Goal: Check status: Check status

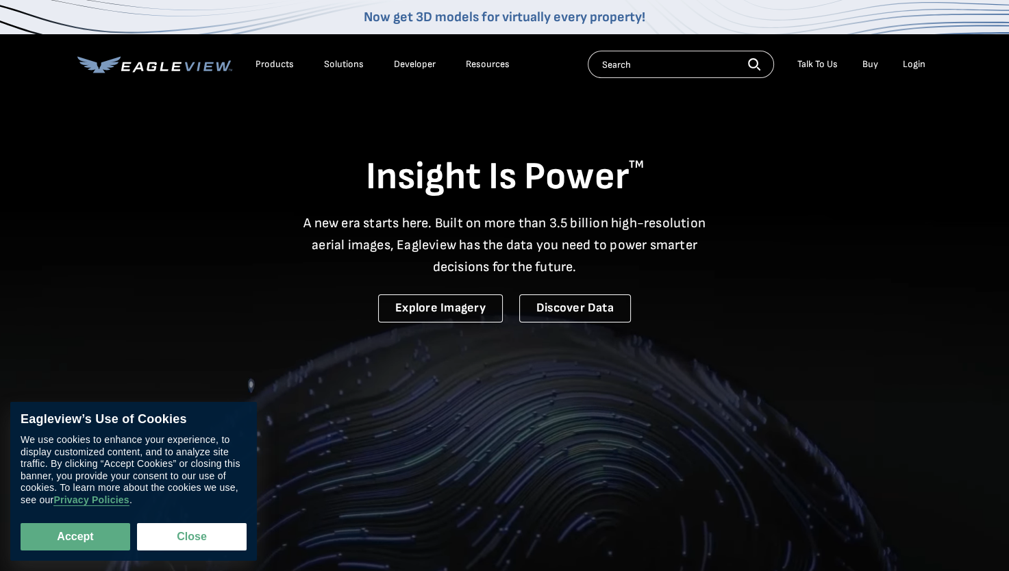
click at [907, 62] on div "Login" at bounding box center [913, 64] width 23 height 12
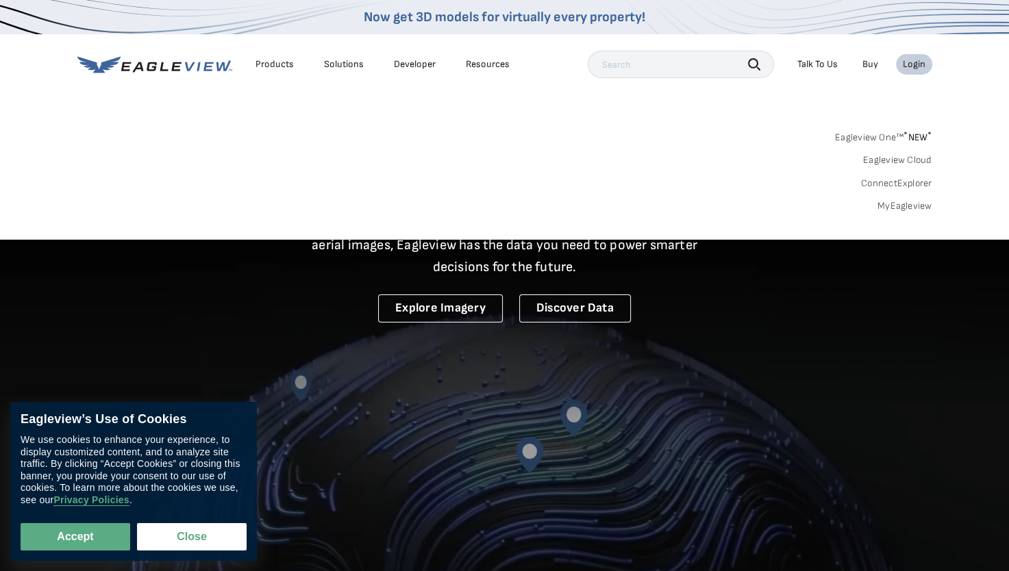
click at [918, 64] on div "Login" at bounding box center [913, 64] width 23 height 12
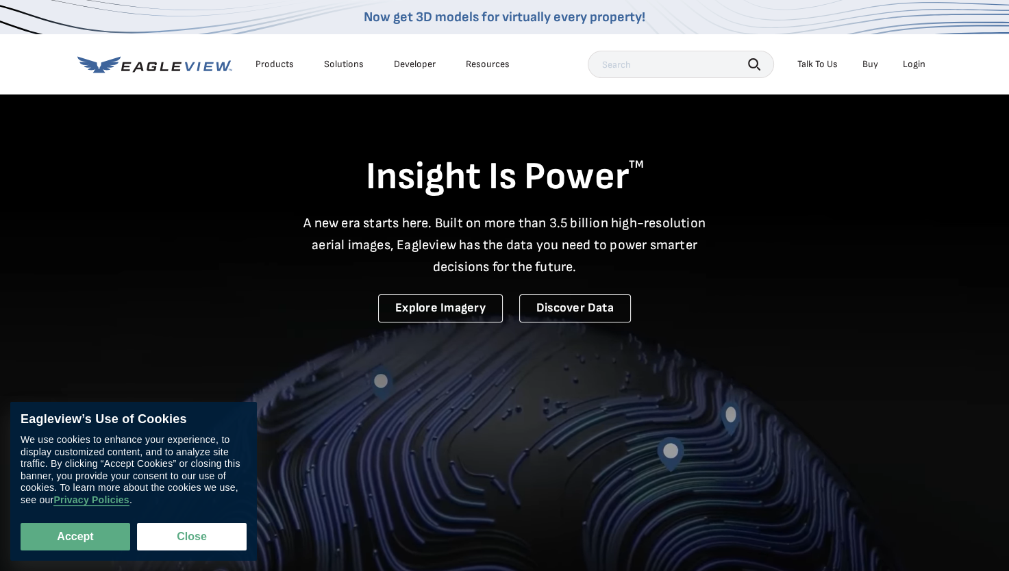
click at [918, 64] on div "Login" at bounding box center [913, 64] width 23 height 12
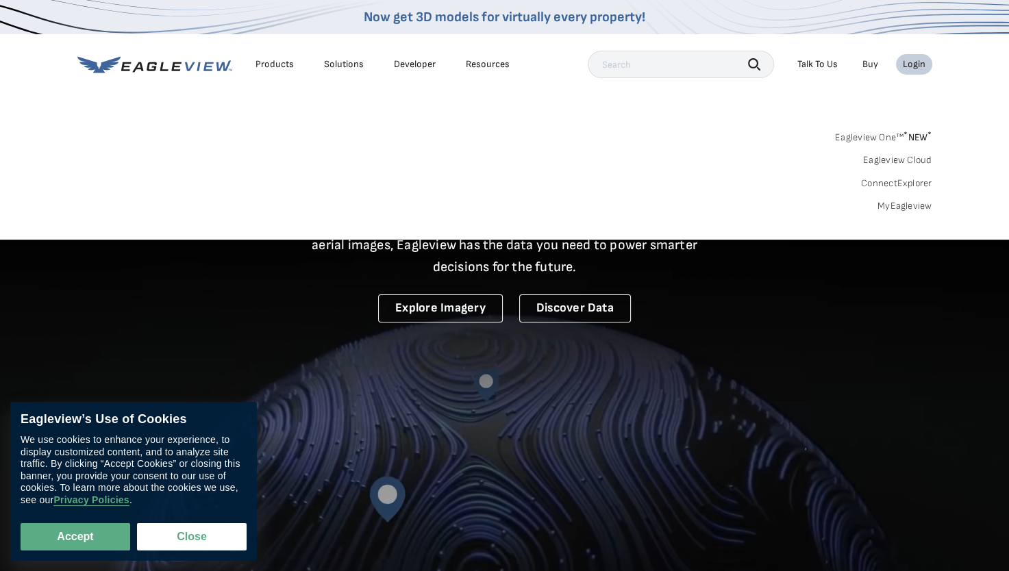
click at [920, 207] on link "MyEagleview" at bounding box center [904, 206] width 55 height 12
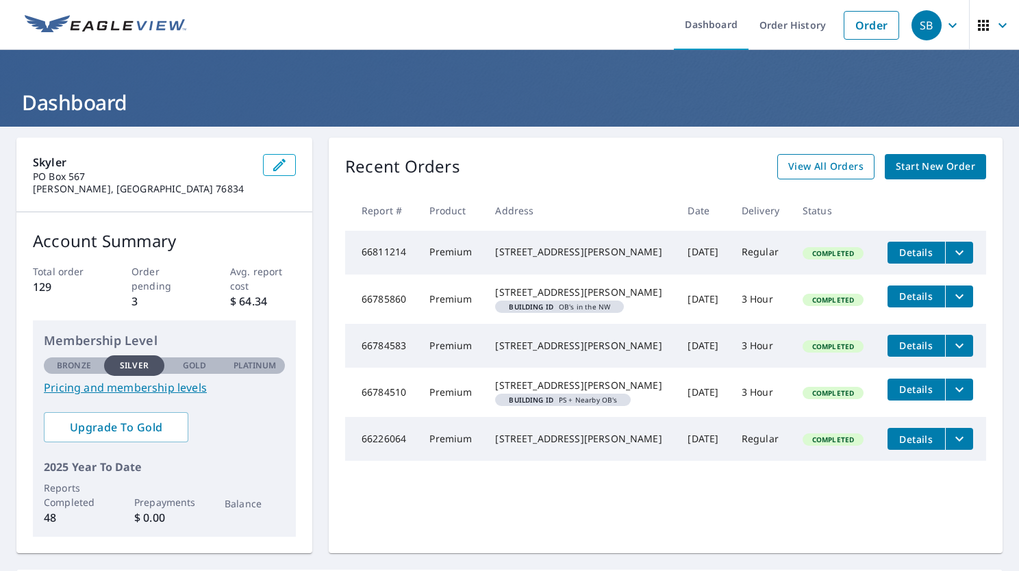
click at [833, 171] on span "View All Orders" at bounding box center [825, 166] width 75 height 17
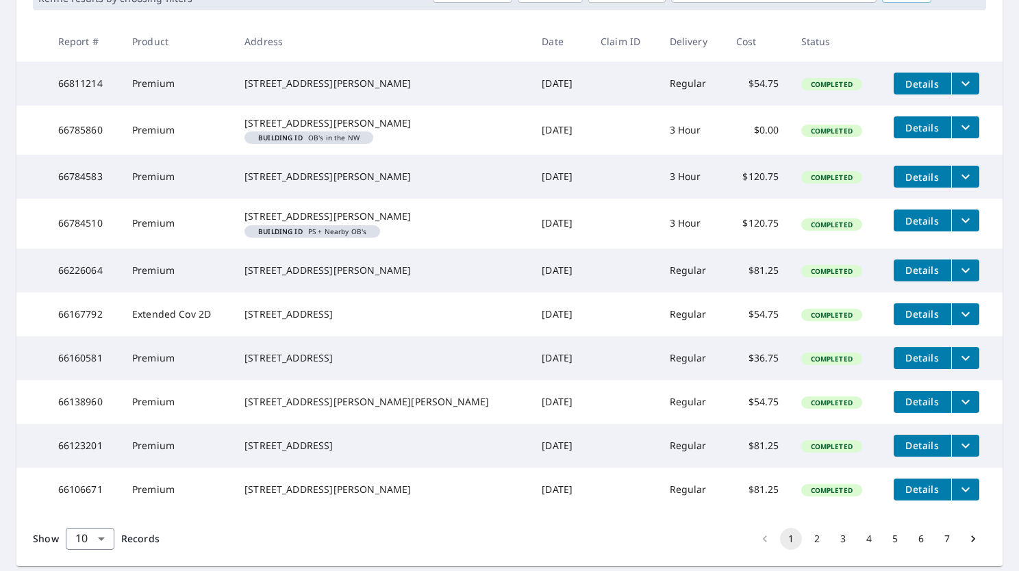
scroll to position [342, 0]
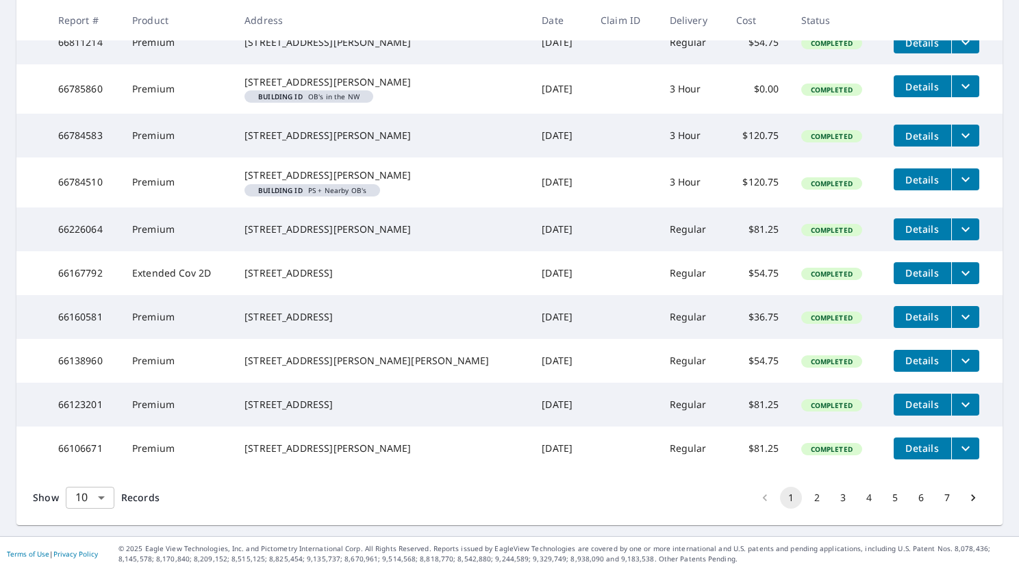
click at [101, 508] on body "SB SB Dashboard Order History Order SB Dashboard / Order History Order History …" at bounding box center [509, 285] width 1019 height 571
click at [90, 538] on li "100" at bounding box center [89, 542] width 49 height 25
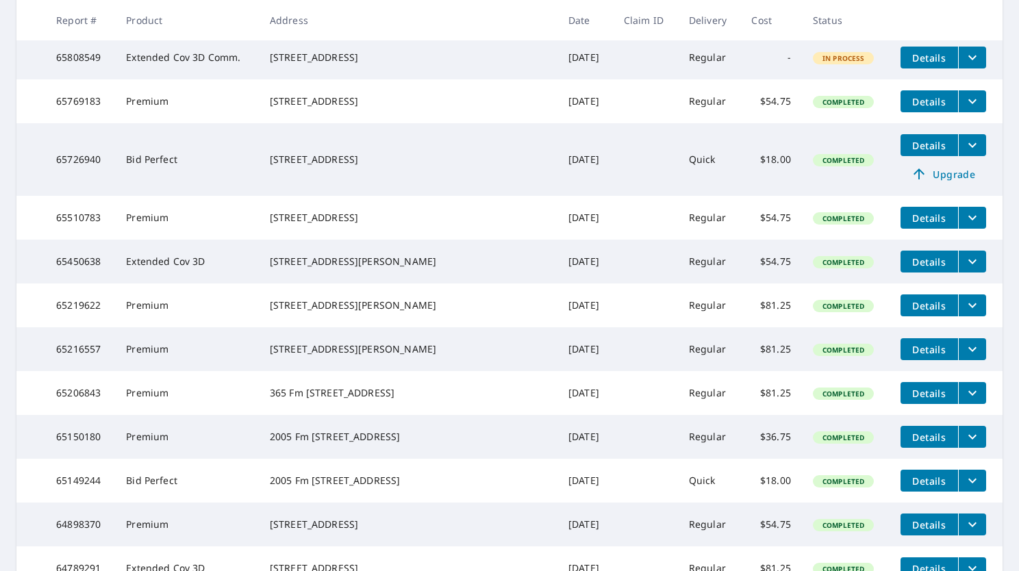
scroll to position [1438, 0]
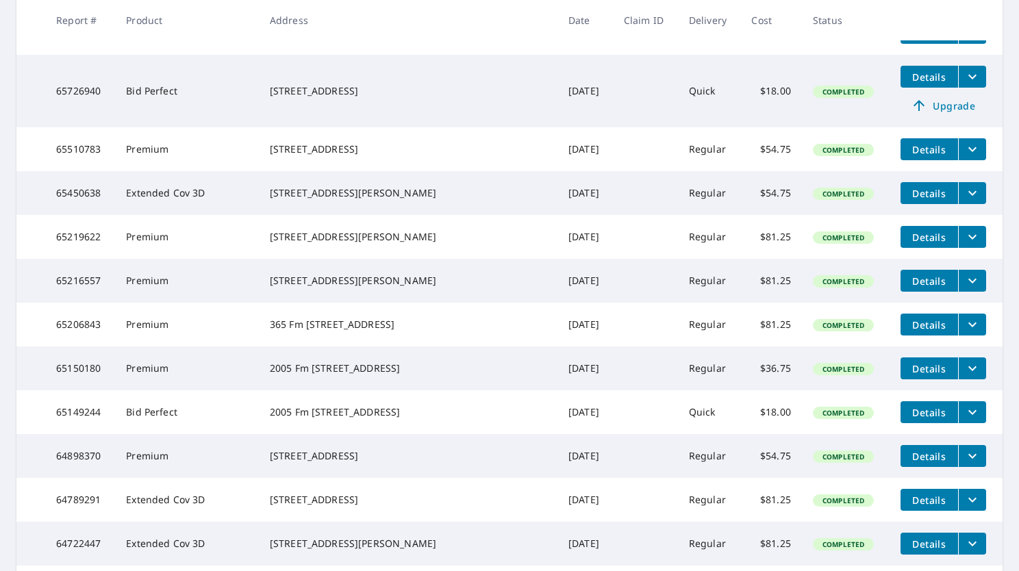
click at [936, 244] on span "Details" at bounding box center [929, 237] width 41 height 13
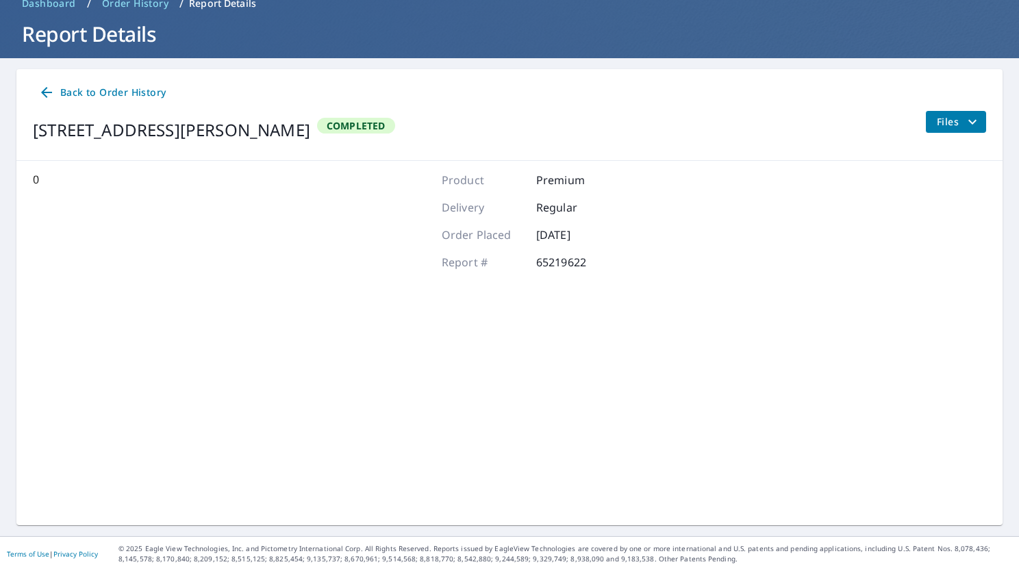
scroll to position [67, 0]
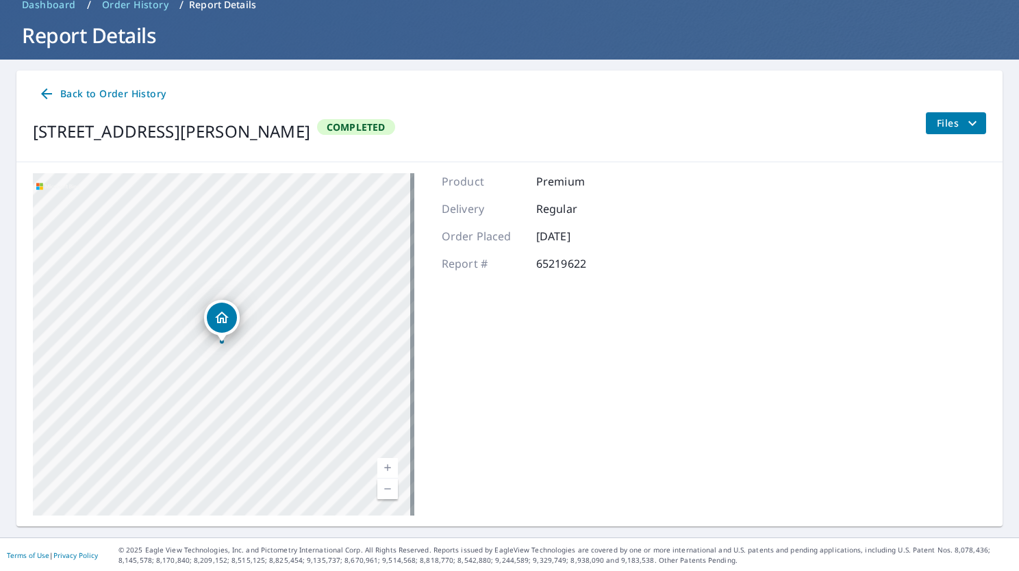
click at [261, 318] on div "[STREET_ADDRESS][PERSON_NAME]" at bounding box center [223, 344] width 381 height 342
click at [220, 318] on icon "Dropped pin, building 1, Residential property, 1450 County Road 417 Coleman, TX…" at bounding box center [222, 318] width 14 height 12
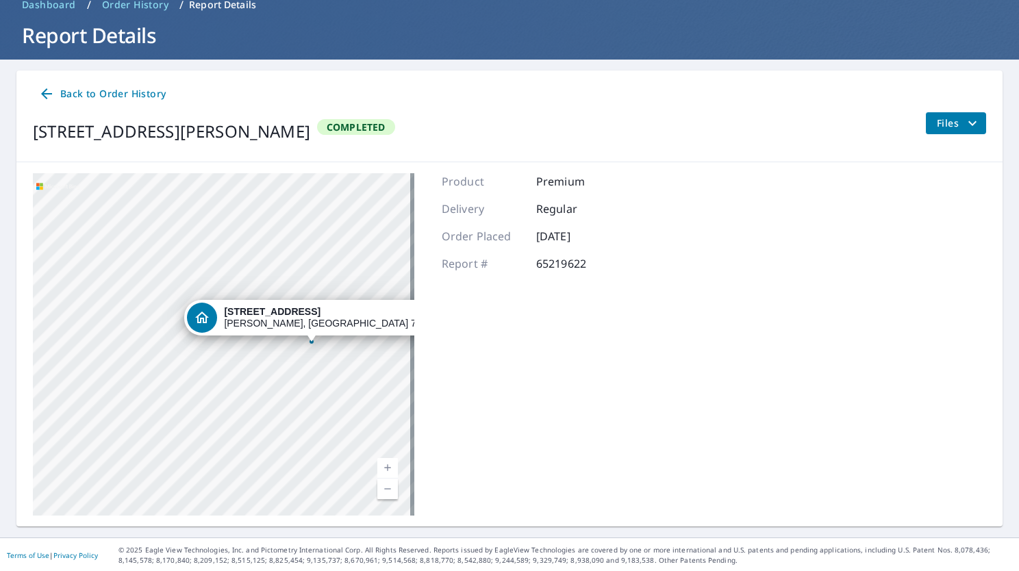
scroll to position [0, 0]
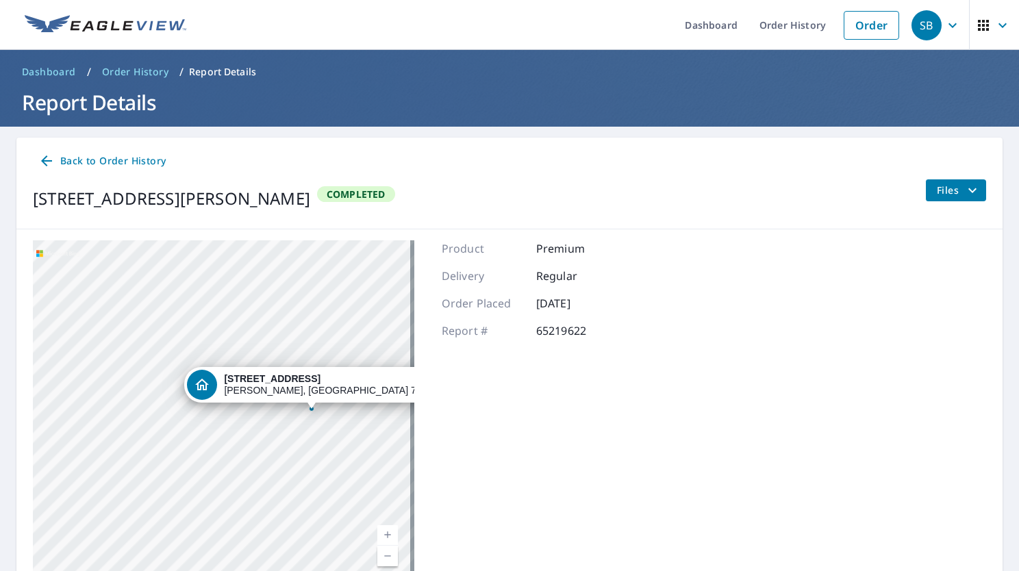
click at [964, 193] on icon "filesDropdownBtn-65219622" at bounding box center [972, 190] width 16 height 16
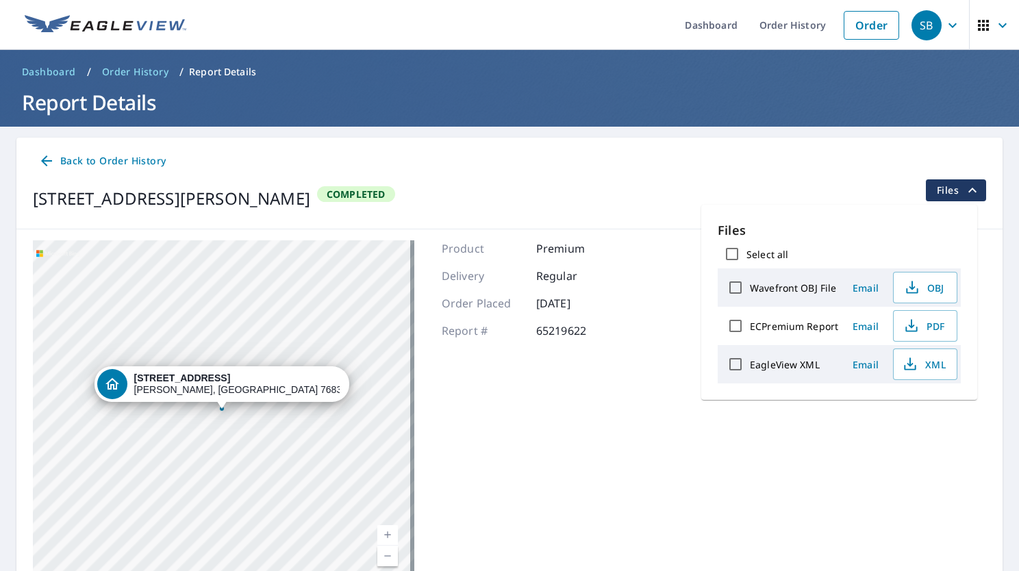
click at [964, 193] on icon "filesDropdownBtn-65219622" at bounding box center [972, 190] width 16 height 16
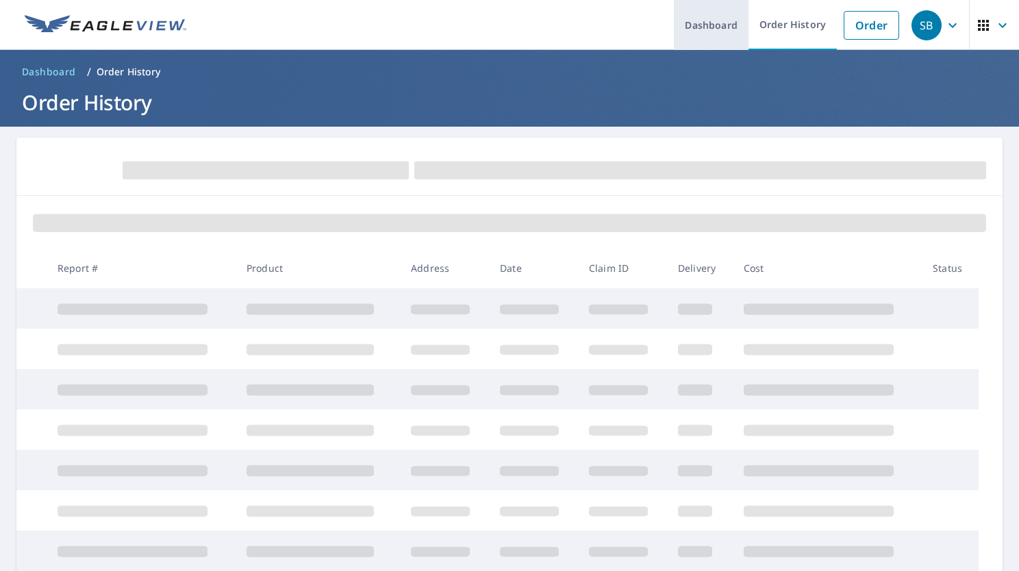
click at [698, 22] on link "Dashboard" at bounding box center [711, 25] width 75 height 50
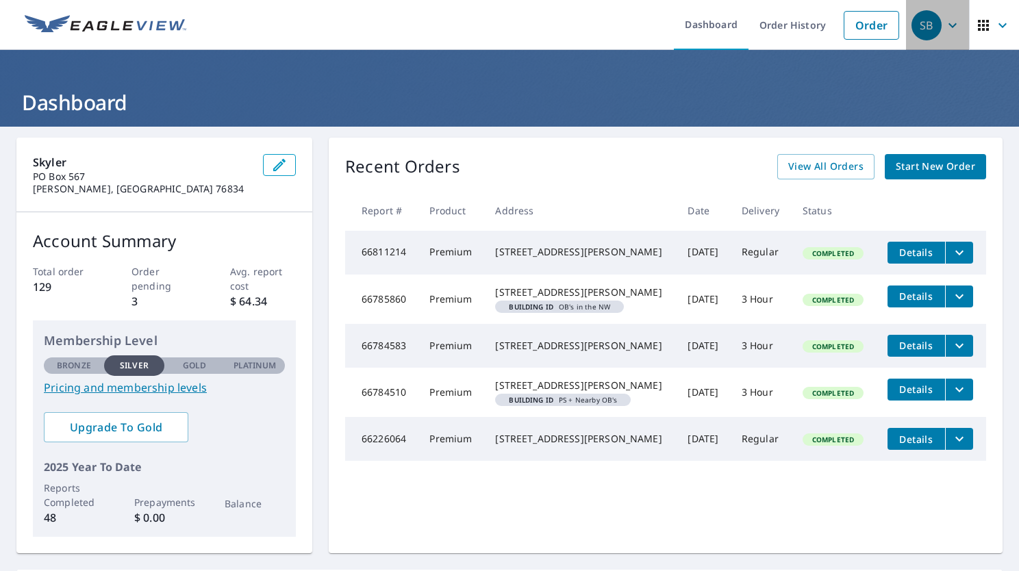
click at [949, 25] on icon "button" at bounding box center [952, 25] width 16 height 16
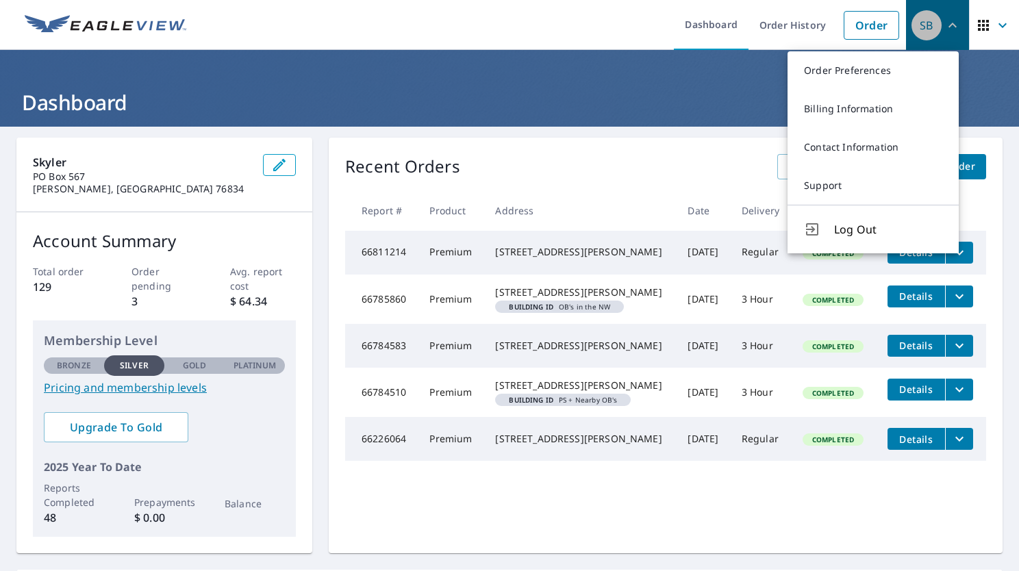
click at [949, 23] on icon "button" at bounding box center [952, 25] width 16 height 16
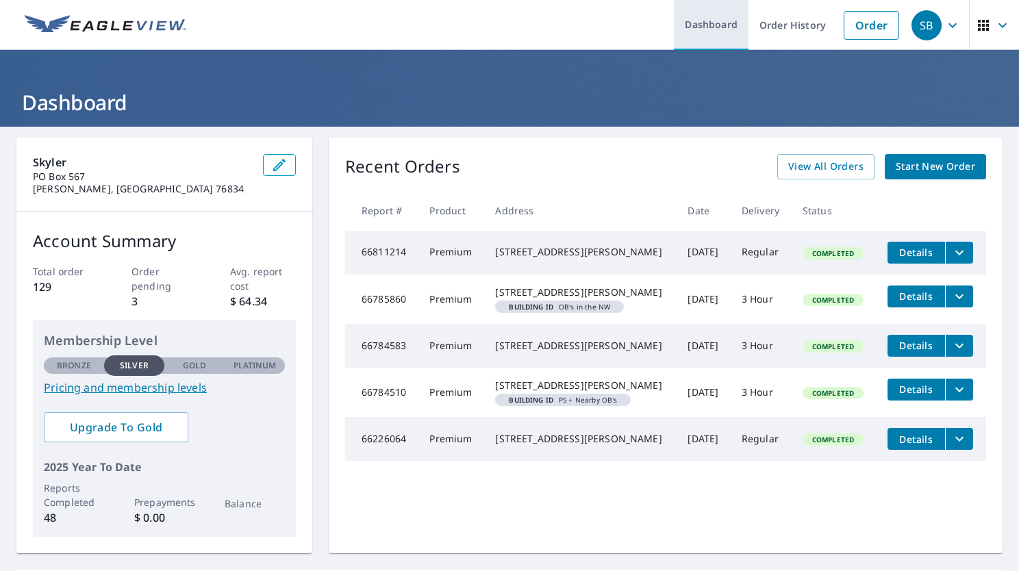
click at [724, 34] on link "Dashboard" at bounding box center [711, 25] width 75 height 50
click at [952, 354] on icon "filesDropdownBtn-66784583" at bounding box center [959, 346] width 16 height 16
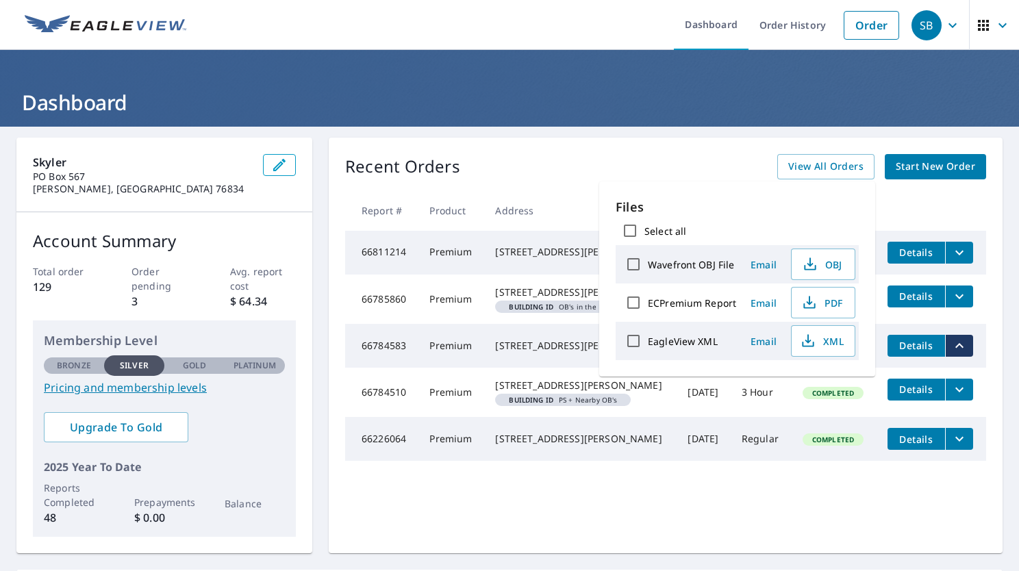
click at [501, 353] on div "[STREET_ADDRESS][PERSON_NAME]" at bounding box center [580, 346] width 170 height 14
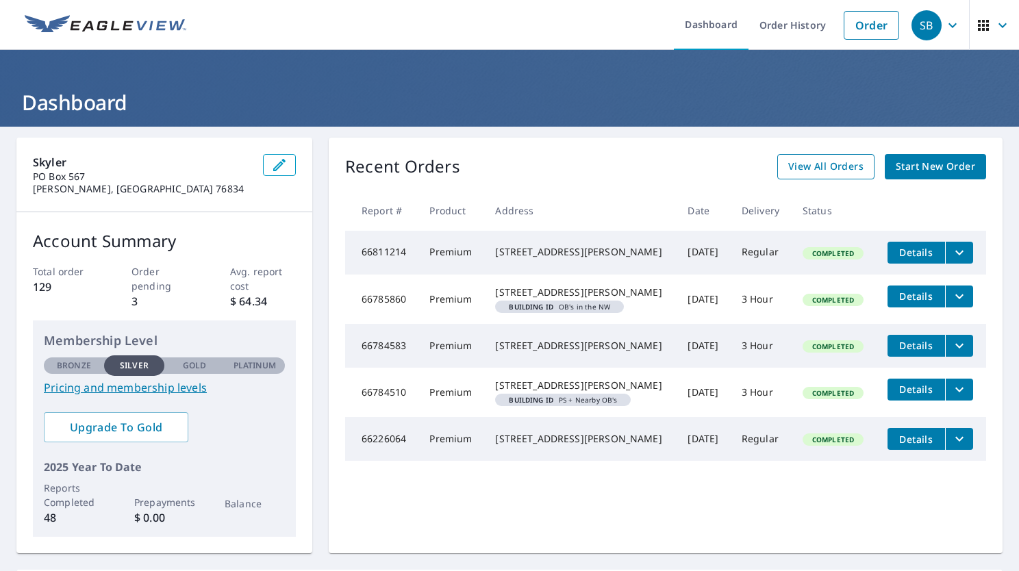
click at [836, 173] on span "View All Orders" at bounding box center [825, 166] width 75 height 17
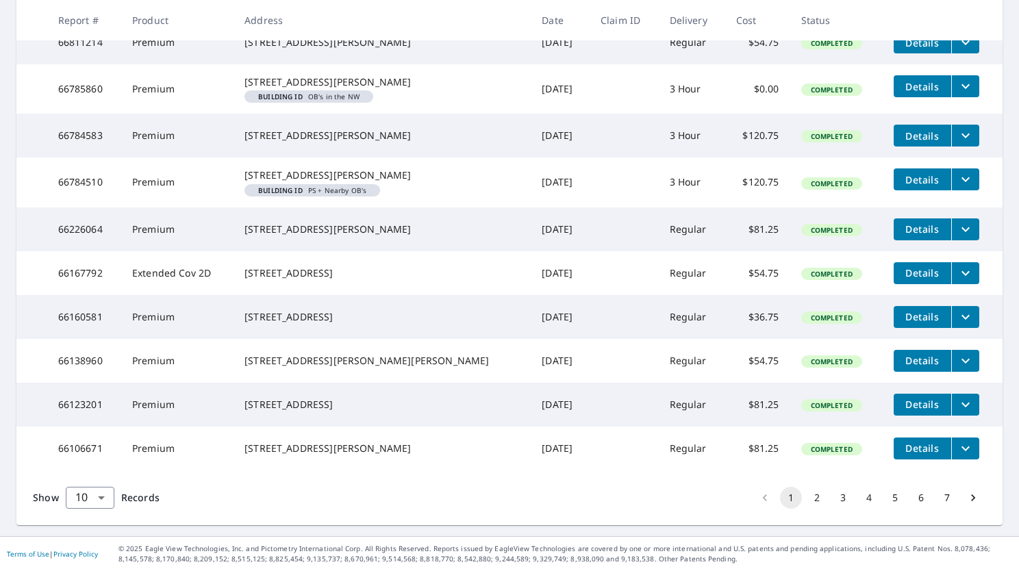
scroll to position [353, 0]
click at [109, 503] on body "SB SB Dashboard Order History Order SB Dashboard / Order History Order History …" at bounding box center [509, 285] width 1019 height 571
click at [94, 540] on li "100" at bounding box center [89, 542] width 49 height 25
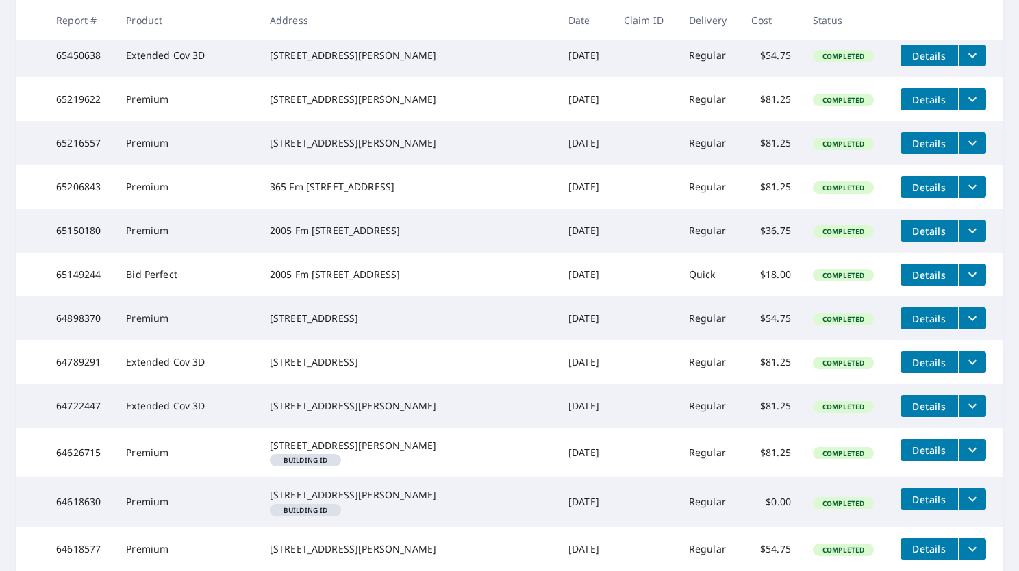
scroll to position [1575, 0]
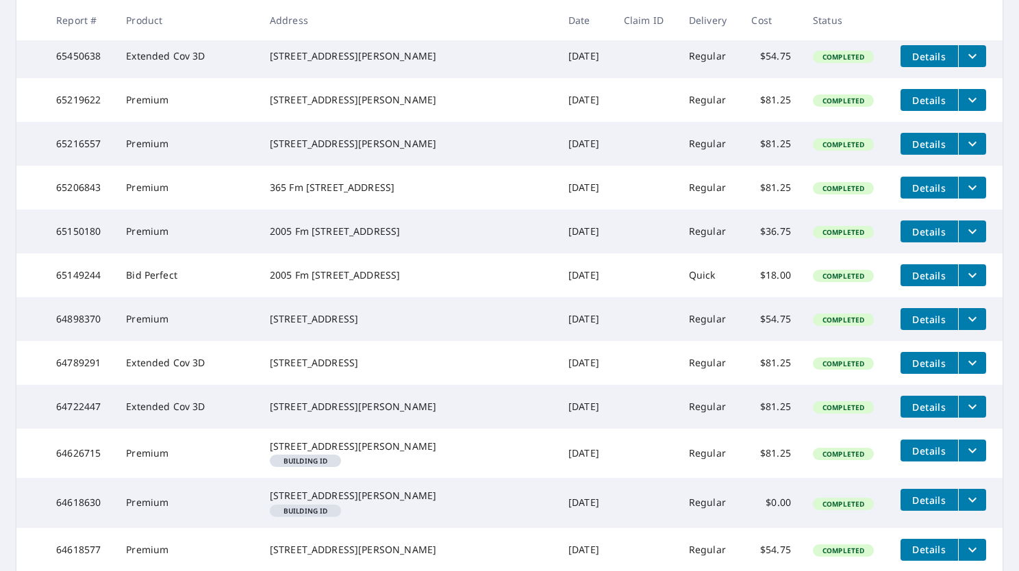
click at [964, 108] on icon "filesDropdownBtn-65219622" at bounding box center [972, 100] width 16 height 16
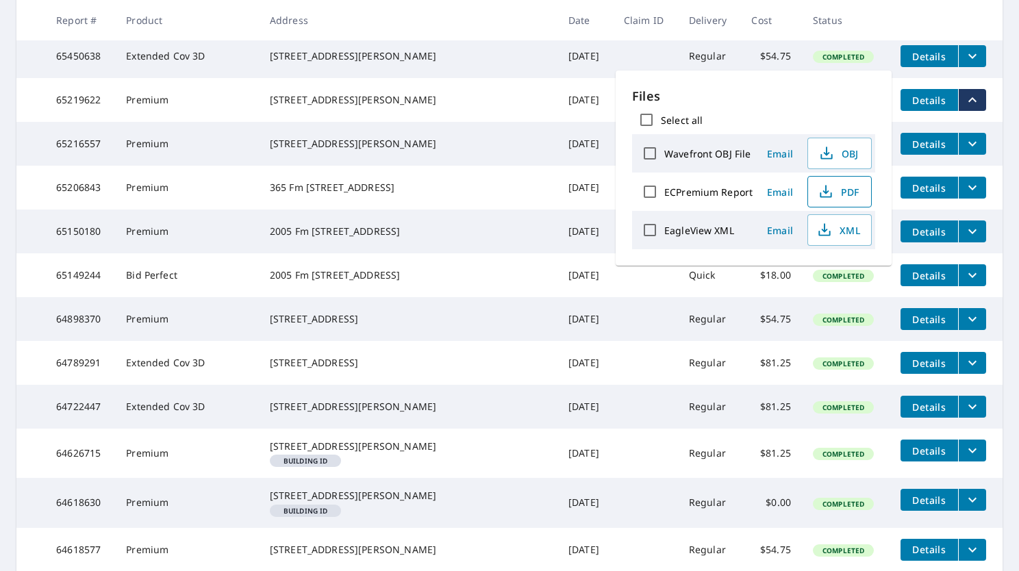
click at [840, 197] on span "PDF" at bounding box center [838, 192] width 44 height 16
